Goal: Task Accomplishment & Management: Complete application form

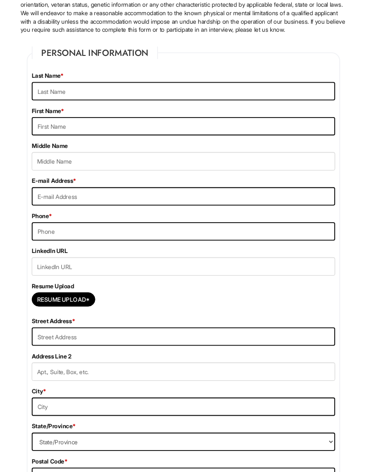
scroll to position [97, 0]
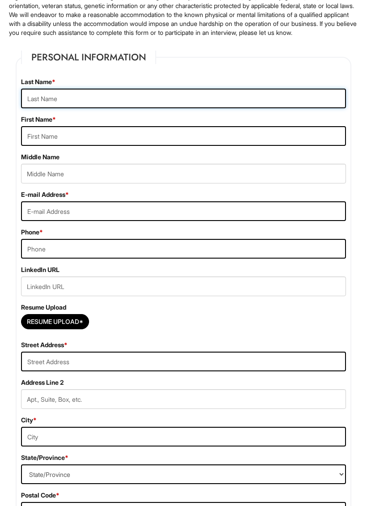
click at [66, 108] on input "text" at bounding box center [183, 99] width 325 height 20
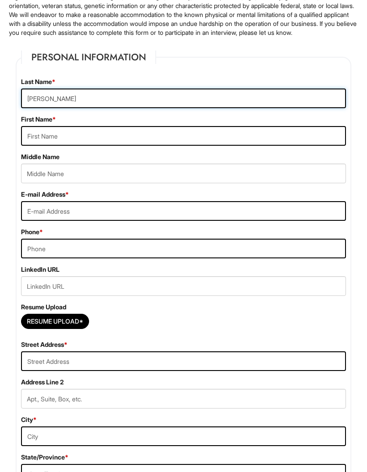
type input "[PERSON_NAME]"
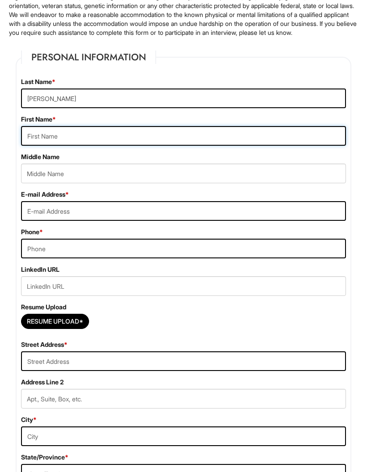
click at [79, 146] on input "text" at bounding box center [183, 136] width 325 height 20
type input "[PERSON_NAME]"
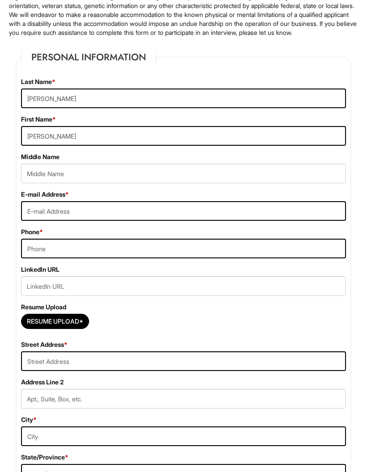
click at [97, 218] on input "email" at bounding box center [183, 211] width 325 height 20
type input "[EMAIL_ADDRESS][DOMAIN_NAME]"
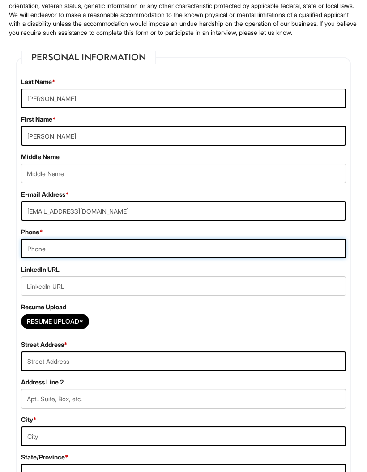
click at [50, 253] on input "tel" at bounding box center [183, 249] width 325 height 20
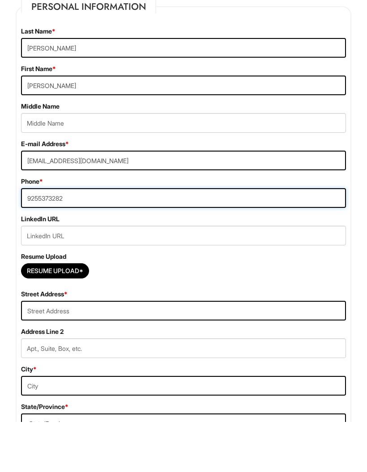
type input "9255373282"
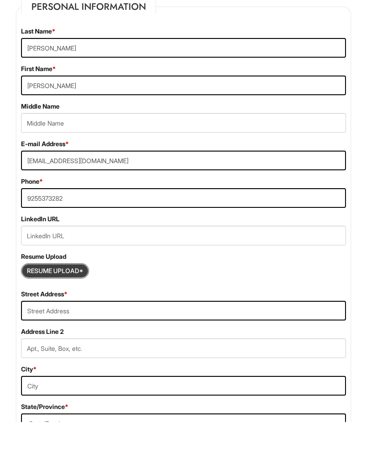
click at [43, 315] on input "Resume Upload*" at bounding box center [54, 322] width 67 height 14
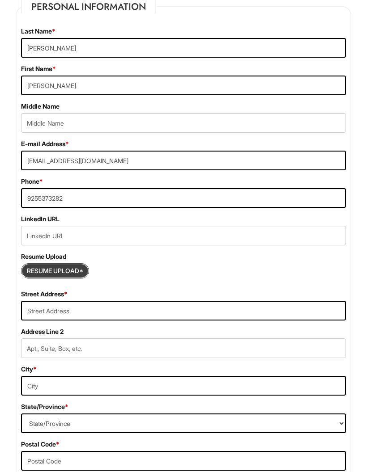
type input "C:\fakepath\Copy of Resume: [PERSON_NAME].pdf"
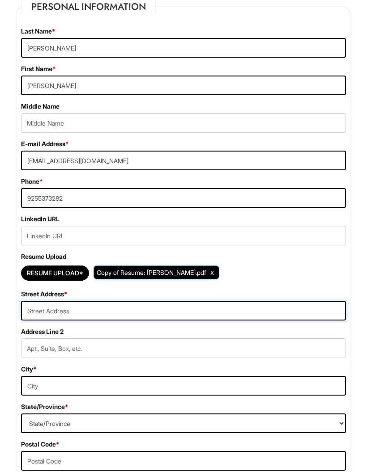
click at [65, 321] on input "text" at bounding box center [183, 311] width 325 height 20
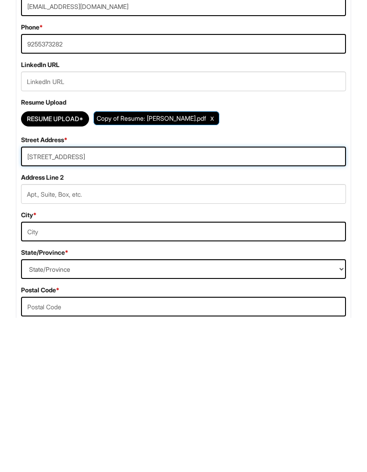
type input "[STREET_ADDRESS]"
click at [67, 377] on input "text" at bounding box center [183, 387] width 325 height 20
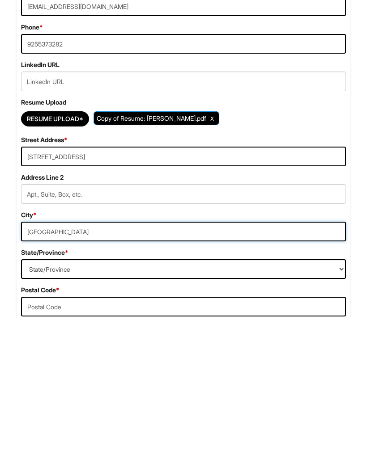
type input "[GEOGRAPHIC_DATA]"
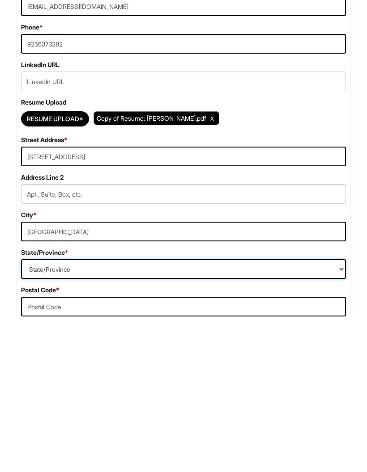
click at [64, 414] on select "State/Province [US_STATE] [US_STATE] [US_STATE] [US_STATE] [US_STATE] [US_STATE…" at bounding box center [183, 424] width 325 height 20
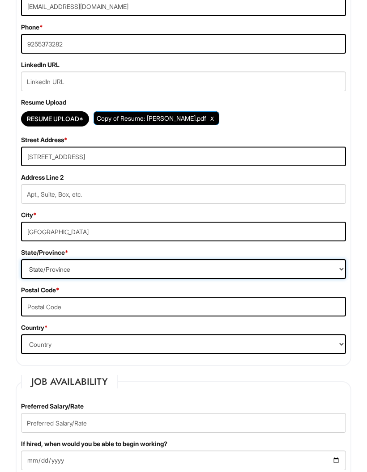
select select "NV"
click at [40, 353] on select "Country [GEOGRAPHIC_DATA] [GEOGRAPHIC_DATA] [GEOGRAPHIC_DATA] [US_STATE] [GEOGR…" at bounding box center [183, 345] width 325 height 20
click at [53, 317] on input "text" at bounding box center [183, 307] width 325 height 20
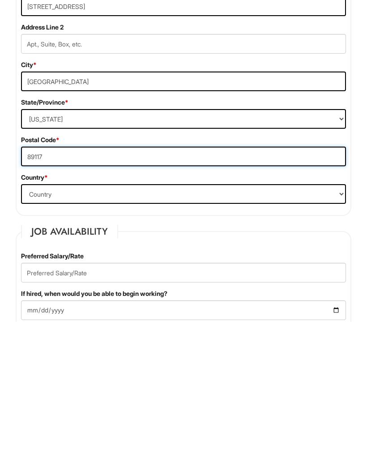
type input "89117"
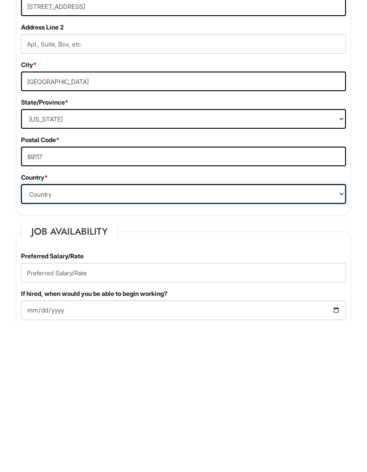
click at [75, 335] on select "Country [GEOGRAPHIC_DATA] [GEOGRAPHIC_DATA] [GEOGRAPHIC_DATA] [US_STATE] [GEOGR…" at bounding box center [183, 345] width 325 height 20
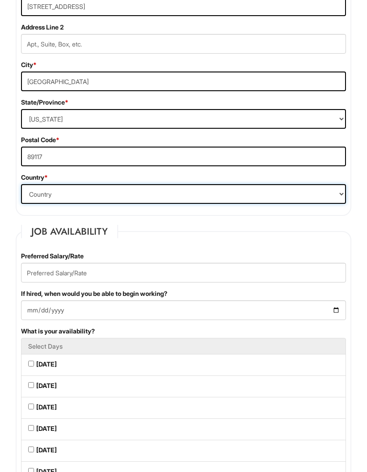
select select "[GEOGRAPHIC_DATA]"
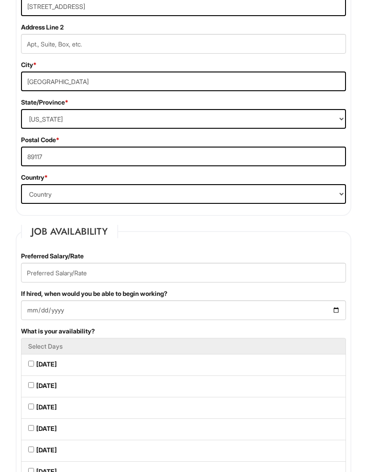
click at [103, 282] on input "text" at bounding box center [183, 273] width 325 height 20
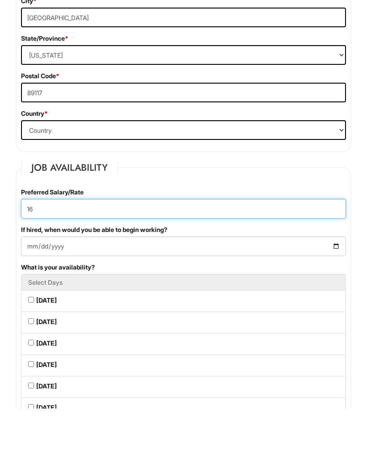
type input "16"
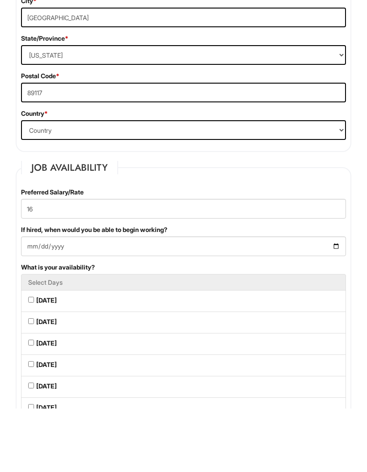
click at [87, 301] on input "If hired, when would you be able to begin working?" at bounding box center [183, 311] width 325 height 20
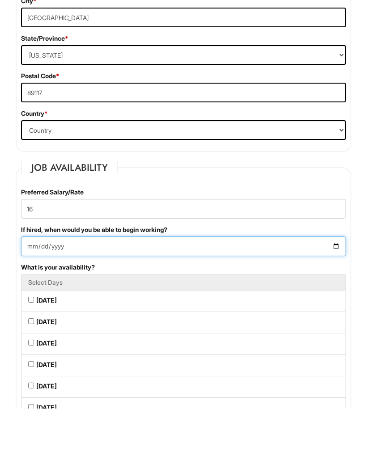
scroll to position [516, 0]
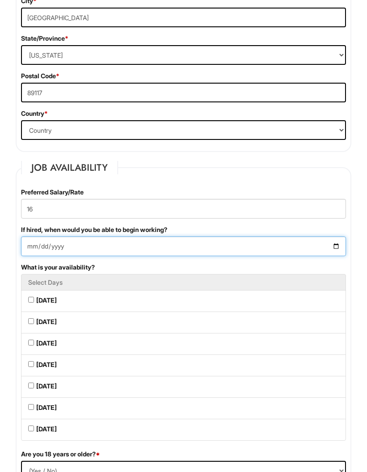
type input "[DATE]"
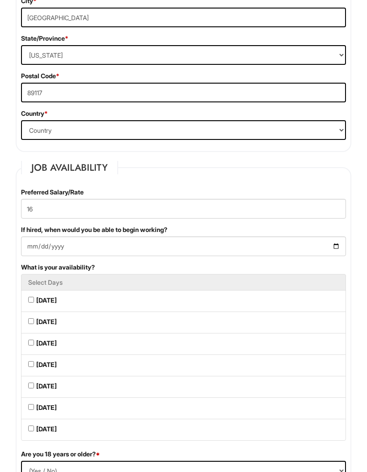
click at [34, 303] on Available_Monday "[DATE]" at bounding box center [31, 300] width 6 height 6
checkbox Available_Monday "true"
click at [32, 324] on Available_Tuesday "[DATE]" at bounding box center [31, 322] width 6 height 6
checkbox Available_Tuesday "true"
click at [32, 346] on Available_Wednesday "[DATE]" at bounding box center [31, 343] width 6 height 6
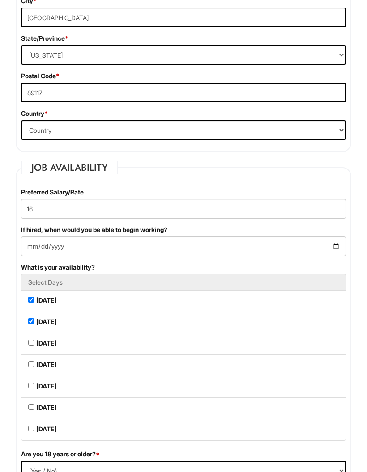
checkbox Available_Wednesday "true"
click at [34, 367] on Available_Thursday "[DATE]" at bounding box center [31, 365] width 6 height 6
checkbox Available_Thursday "true"
click at [33, 389] on Available_Friday "[DATE]" at bounding box center [31, 386] width 6 height 6
checkbox Available_Friday "true"
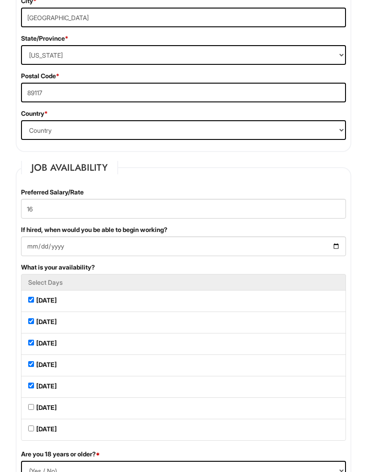
click at [34, 410] on Available_Saturday "[DATE]" at bounding box center [31, 407] width 6 height 6
checkbox Available_Saturday "true"
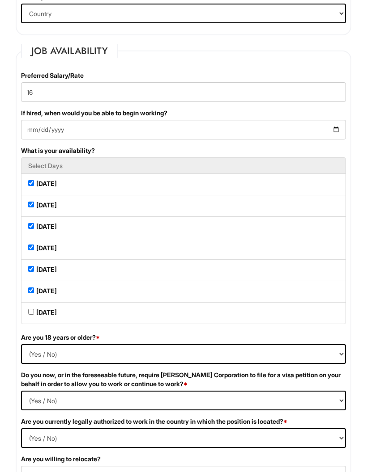
scroll to position [639, 0]
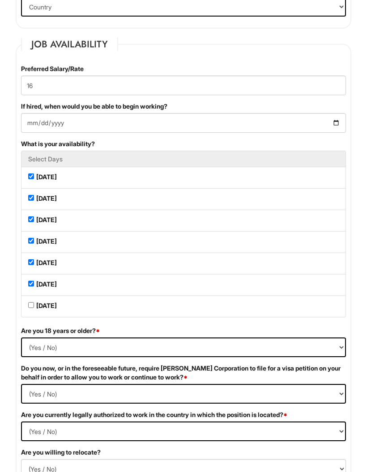
click at [71, 358] on select "(Yes / No) Yes No" at bounding box center [183, 348] width 325 height 20
select select "Yes"
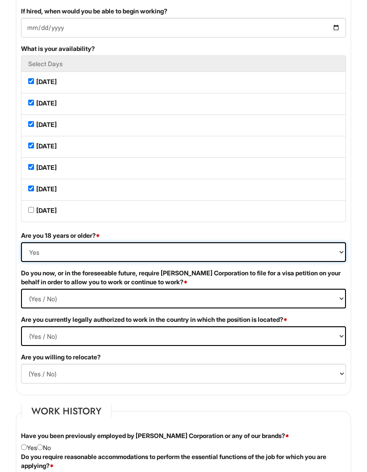
scroll to position [740, 0]
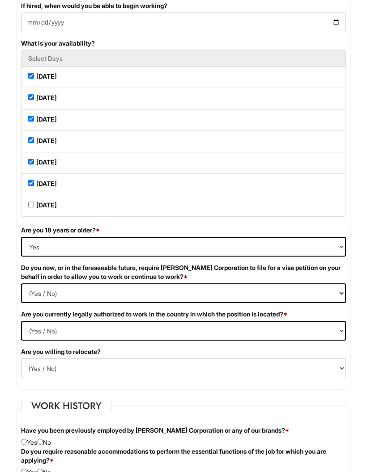
click at [283, 304] on Required "(Yes / No) Yes No" at bounding box center [183, 294] width 325 height 20
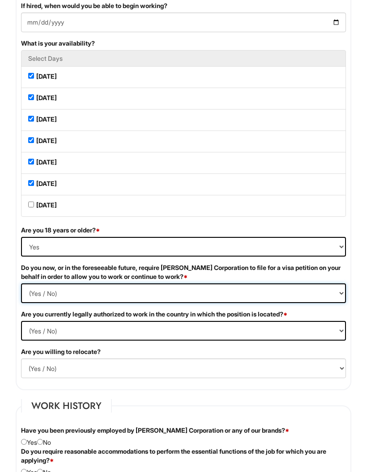
scroll to position [740, 0]
click at [332, 303] on Required "(Yes / No) Yes No" at bounding box center [183, 294] width 325 height 20
select Required "No"
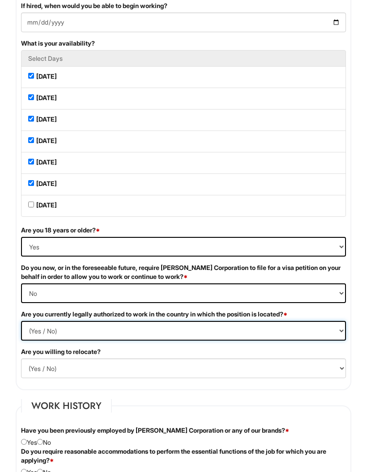
click at [337, 341] on select "(Yes / No) Yes No" at bounding box center [183, 331] width 325 height 20
select select "Yes"
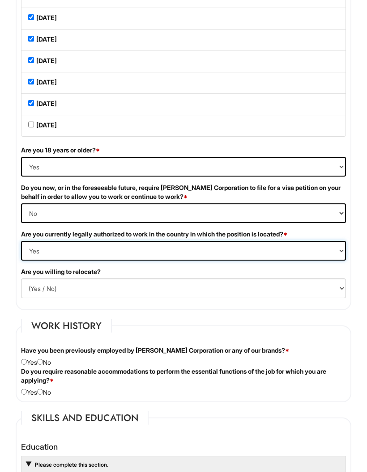
scroll to position [821, 0]
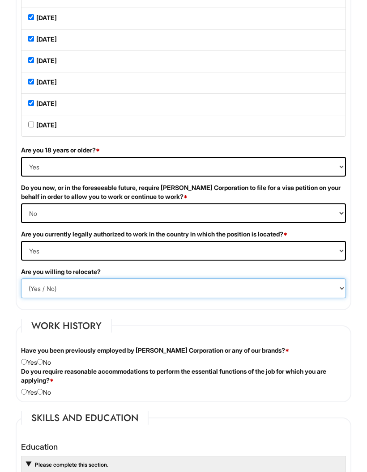
click at [332, 298] on select "(Yes / No) No Yes" at bounding box center [183, 289] width 325 height 20
select select "N"
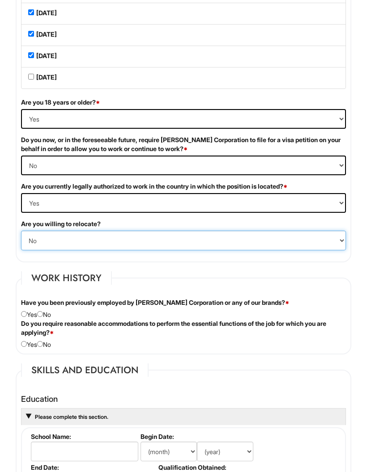
scroll to position [872, 0]
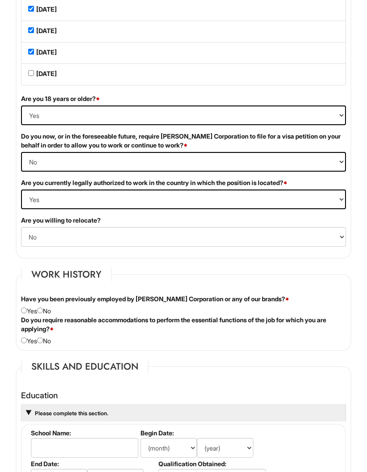
click at [47, 316] on div "Have you been previously employed by [PERSON_NAME] Corporation or any of our br…" at bounding box center [183, 305] width 338 height 21
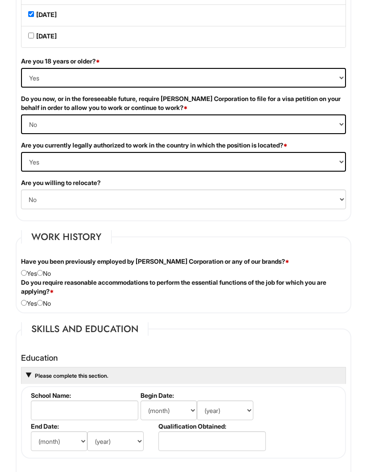
scroll to position [910, 0]
click at [43, 306] on input "radio" at bounding box center [40, 303] width 6 height 6
radio input "true"
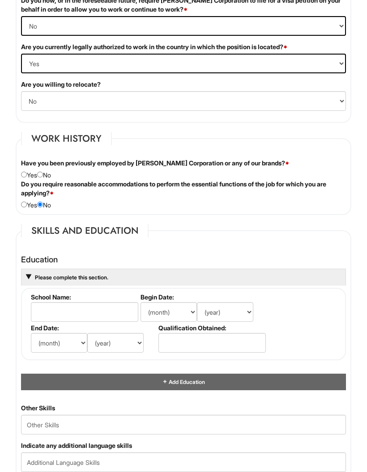
scroll to position [1011, 0]
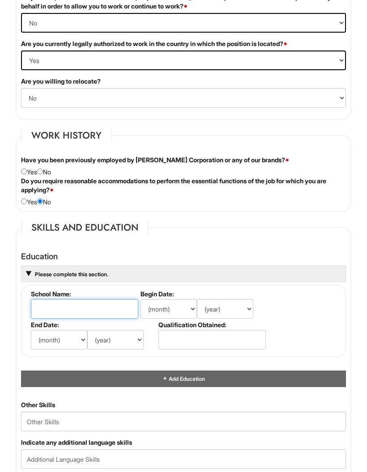
click at [75, 319] on input "text" at bounding box center [84, 310] width 107 height 20
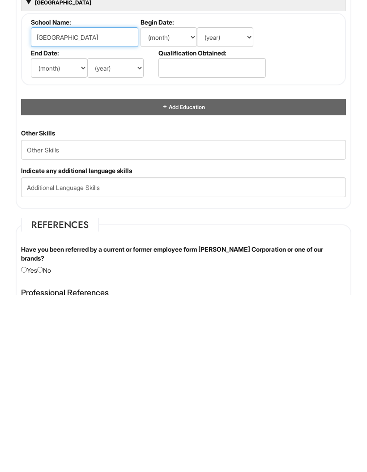
scroll to position [1107, 0]
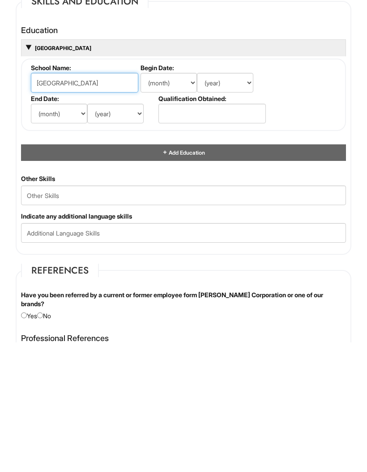
type input "[GEOGRAPHIC_DATA]"
click at [200, 234] on input "text" at bounding box center [211, 244] width 107 height 20
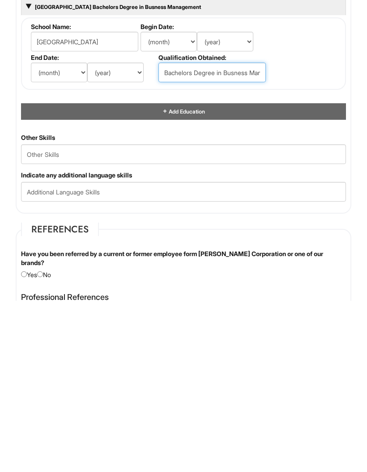
type input "Bachelors Degree in Busness Management"
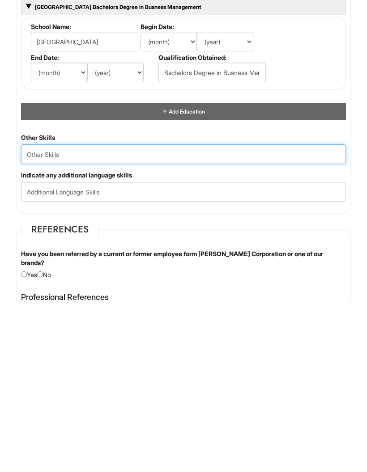
click at [73, 316] on Skills "text" at bounding box center [183, 326] width 325 height 20
type Skills "Fashion Designer"
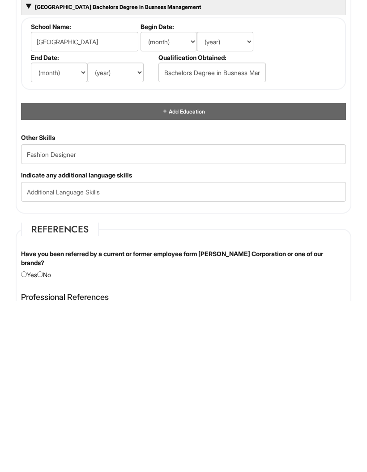
click at [116, 353] on input "text" at bounding box center [183, 363] width 325 height 20
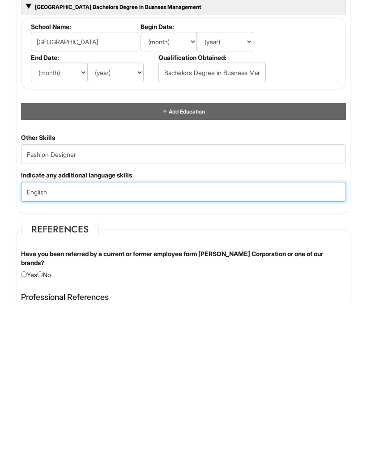
type input "English"
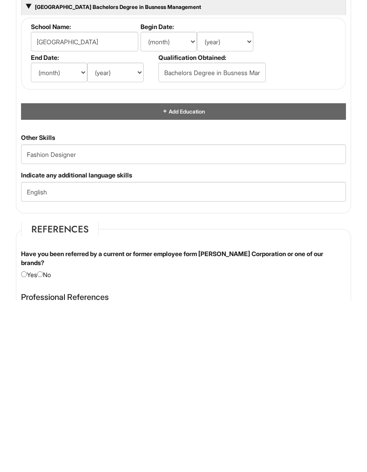
click at [51, 421] on div "Have you been referred by a current or former employee form [PERSON_NAME] Corpo…" at bounding box center [183, 436] width 338 height 30
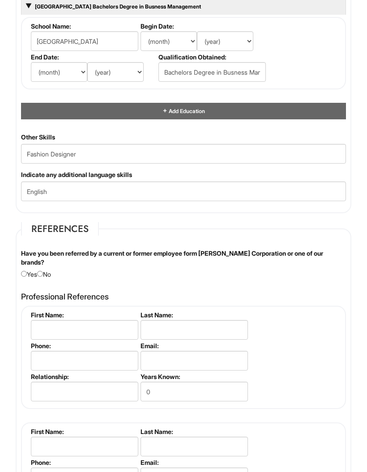
click at [51, 280] on div "Have you been referred by a current or former employee form [PERSON_NAME] Corpo…" at bounding box center [183, 265] width 338 height 30
click at [47, 280] on div "Have you been referred by a current or former employee form [PERSON_NAME] Corpo…" at bounding box center [183, 265] width 338 height 30
click at [44, 280] on div "Have you been referred by a current or former employee form [PERSON_NAME] Corpo…" at bounding box center [183, 265] width 338 height 30
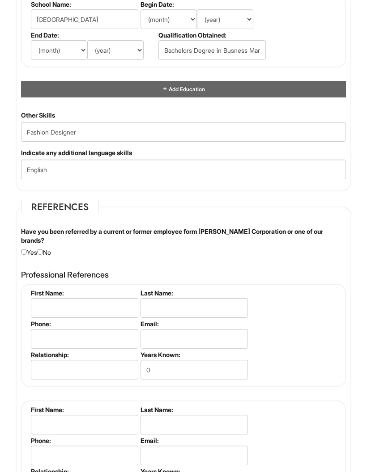
scroll to position [1314, 0]
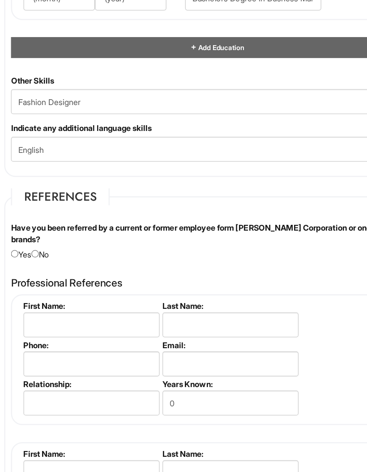
click at [37, 236] on input "radio" at bounding box center [40, 239] width 6 height 6
radio input "true"
click at [37, 236] on input "radio" at bounding box center [40, 239] width 6 height 6
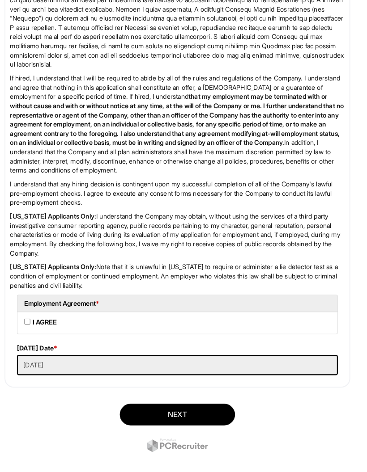
scroll to position [1902, 0]
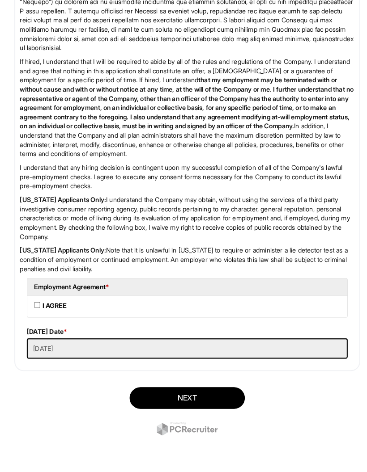
click at [43, 306] on label "I AGREE" at bounding box center [55, 310] width 24 height 9
click at [41, 307] on AGREE "I AGREE" at bounding box center [38, 310] width 6 height 6
checkbox AGREE "true"
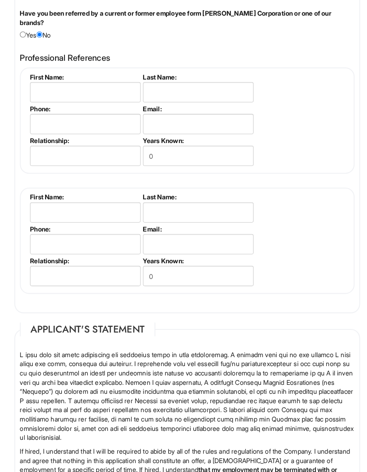
scroll to position [1507, 0]
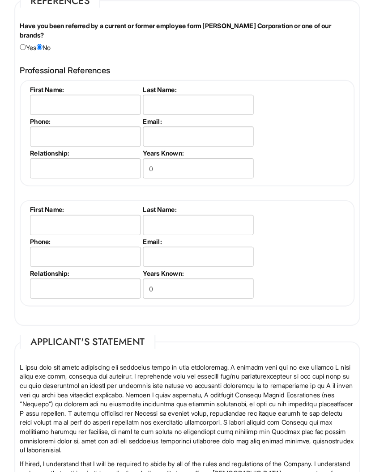
click at [79, 91] on label "First Name:" at bounding box center [84, 87] width 106 height 8
click at [62, 112] on input "text" at bounding box center [84, 102] width 107 height 20
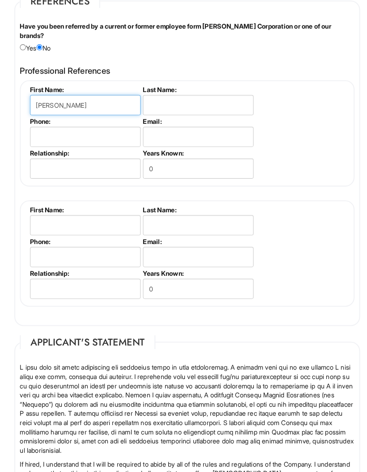
type input "[PERSON_NAME]"
click at [185, 112] on input "text" at bounding box center [193, 102] width 107 height 20
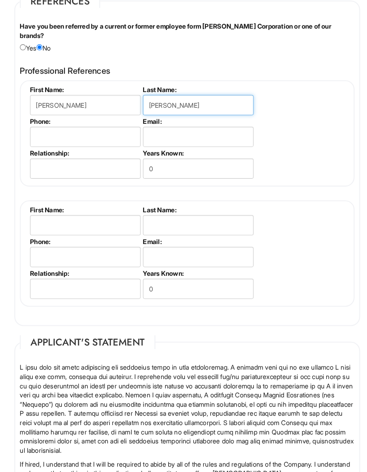
type input "[PERSON_NAME]"
click at [54, 143] on input "tel" at bounding box center [84, 133] width 107 height 20
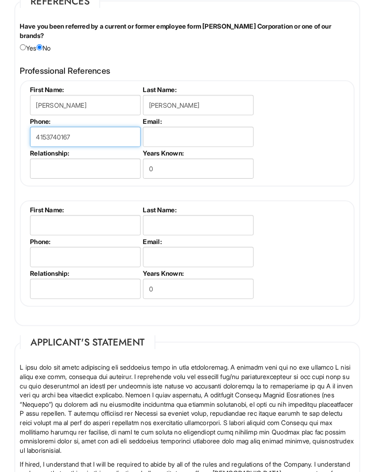
type input "4153740167"
click at [316, 233] on fieldset "First Name: Last Name: Phone: Email: Relationship: Years Known: 0" at bounding box center [183, 246] width 325 height 103
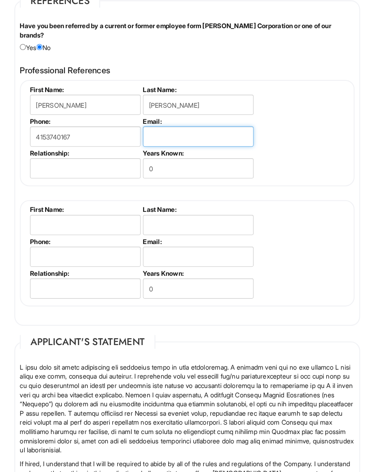
click at [175, 143] on input "email" at bounding box center [193, 133] width 107 height 20
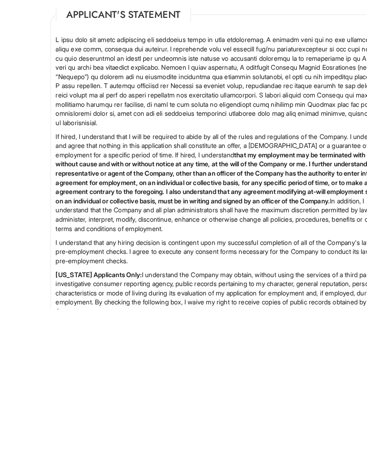
scroll to position [1701, 0]
